Goal: Information Seeking & Learning: Learn about a topic

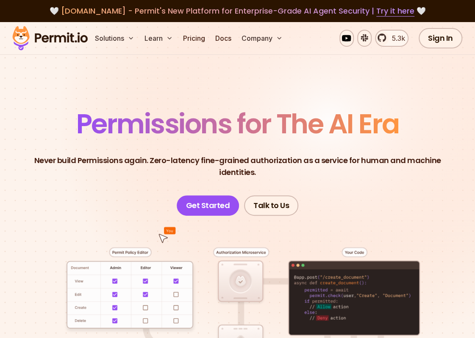
click at [378, 130] on span "Permissions for The AI Era" at bounding box center [237, 124] width 323 height 38
click at [228, 171] on p "Never build Permissions again. Zero-latency fine-grained authorization as a ser…" at bounding box center [237, 166] width 421 height 24
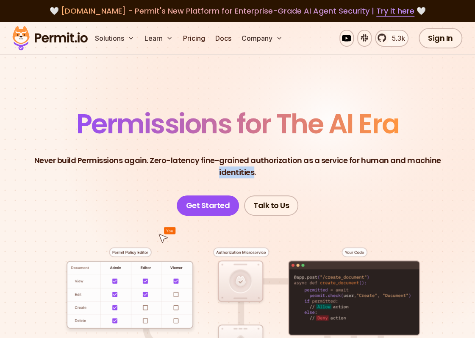
click at [228, 171] on p "Never build Permissions again. Zero-latency fine-grained authorization as a ser…" at bounding box center [237, 166] width 421 height 24
drag, startPoint x: 228, startPoint y: 171, endPoint x: 122, endPoint y: 101, distance: 127.0
click at [122, 101] on section "Permissions for The AI Era Never build Permissions again. Zero-latency fine-gra…" at bounding box center [237, 296] width 475 height 549
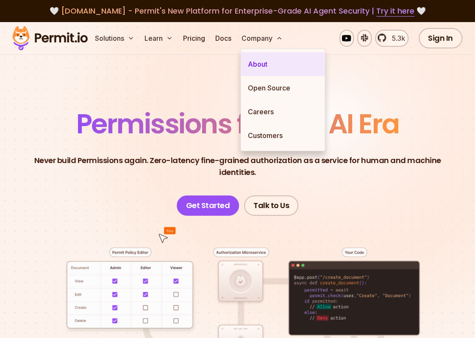
click at [263, 63] on link "About" at bounding box center [283, 64] width 84 height 24
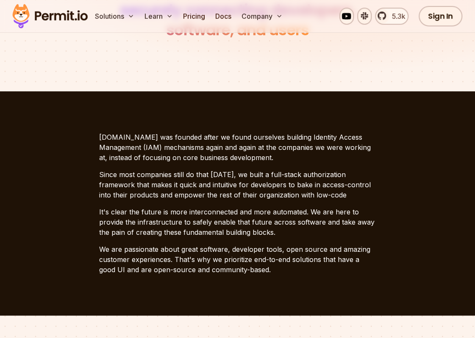
scroll to position [170, 0]
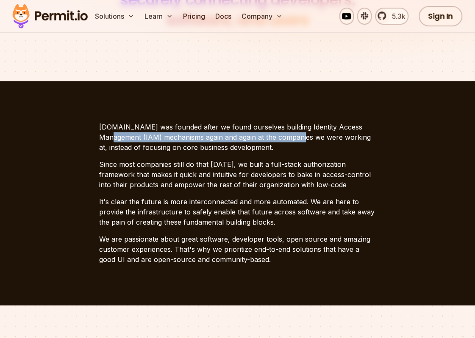
drag, startPoint x: 365, startPoint y: 128, endPoint x: 277, endPoint y: 133, distance: 88.8
click at [276, 133] on p "[DOMAIN_NAME] was founded after we found ourselves building Identity Access Man…" at bounding box center [237, 137] width 277 height 31
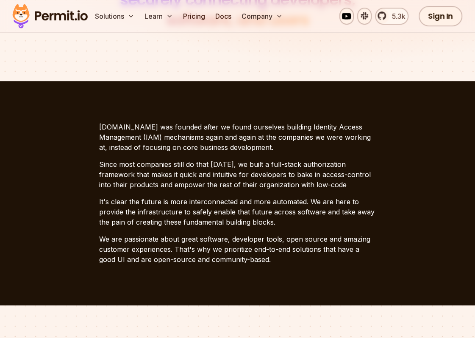
drag, startPoint x: 277, startPoint y: 133, endPoint x: 297, endPoint y: 133, distance: 20.4
click at [297, 133] on p "[DOMAIN_NAME] was founded after we found ourselves building Identity Access Man…" at bounding box center [237, 137] width 277 height 31
drag, startPoint x: 329, startPoint y: 133, endPoint x: 204, endPoint y: 148, distance: 125.6
click at [204, 148] on p "[DOMAIN_NAME] was founded after we found ourselves building Identity Access Man…" at bounding box center [237, 137] width 277 height 31
drag, startPoint x: 204, startPoint y: 148, endPoint x: 203, endPoint y: 178, distance: 30.1
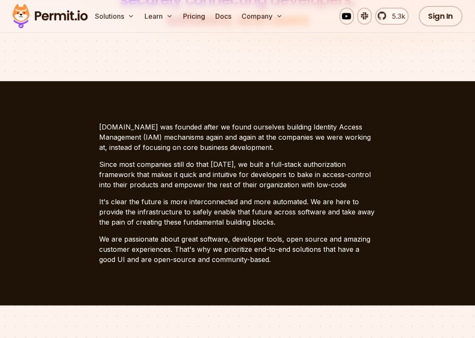
click at [203, 178] on p "Since most companies still do that [DATE], we built a full-stack authorization …" at bounding box center [237, 174] width 277 height 31
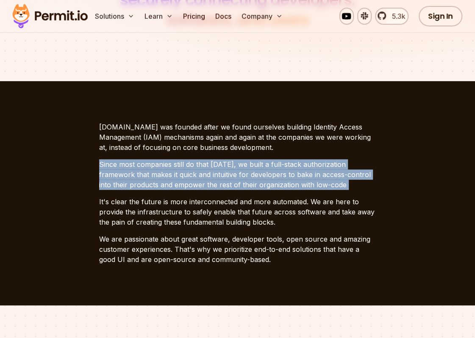
click at [203, 178] on p "Since most companies still do that [DATE], we built a full-stack authorization …" at bounding box center [237, 174] width 277 height 31
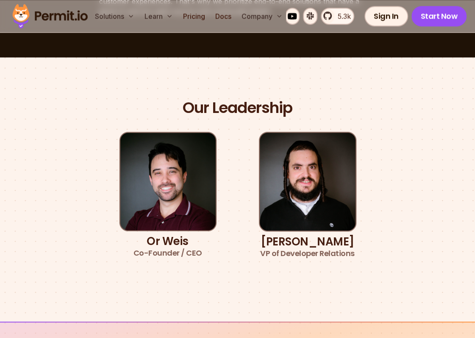
scroll to position [424, 0]
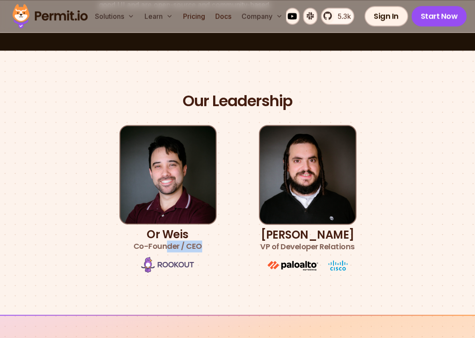
drag, startPoint x: 168, startPoint y: 247, endPoint x: 221, endPoint y: 240, distance: 53.4
click at [219, 240] on ul "Or [PERSON_NAME] Co-Founder / CEO [PERSON_NAME] VP of Developer Relations" at bounding box center [238, 199] width 238 height 149
drag, startPoint x: 221, startPoint y: 240, endPoint x: 294, endPoint y: 244, distance: 72.6
click at [294, 244] on span "VP of Developer Relations" at bounding box center [307, 246] width 95 height 12
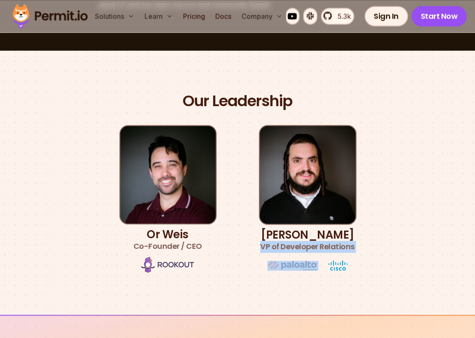
click at [294, 244] on span "VP of Developer Relations" at bounding box center [307, 246] width 95 height 12
drag, startPoint x: 294, startPoint y: 244, endPoint x: 338, endPoint y: 244, distance: 44.5
click at [338, 244] on span "VP of Developer Relations" at bounding box center [307, 246] width 95 height 12
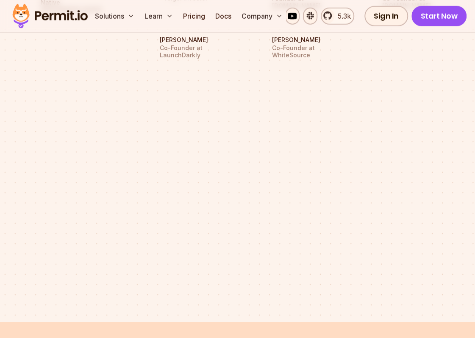
scroll to position [1188, 0]
